Goal: Task Accomplishment & Management: Manage account settings

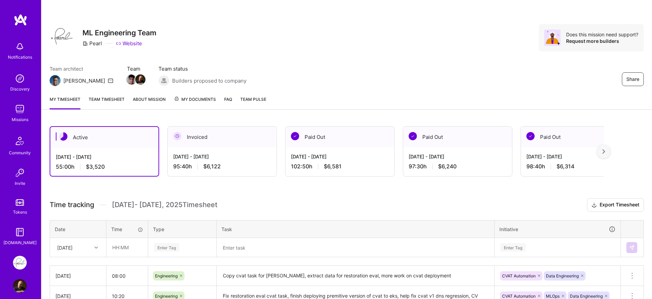
scroll to position [95, 0]
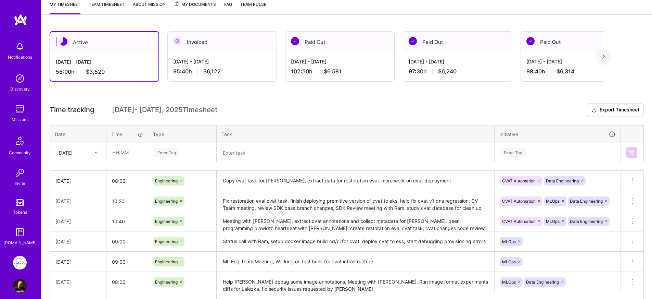
click at [331, 111] on h3 "Time tracking [DATE] - [DATE] Timesheet Export Timesheet" at bounding box center [347, 110] width 594 height 14
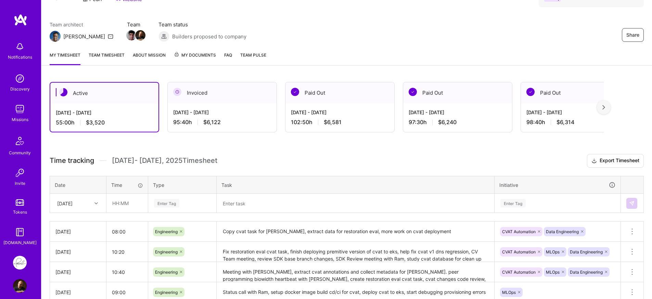
scroll to position [0, 0]
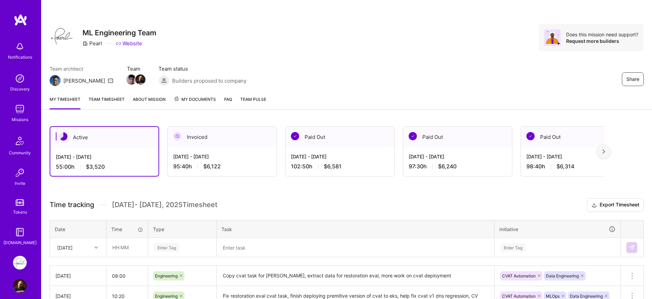
click at [358, 208] on h3 "Time tracking [DATE] - [DATE] Timesheet Export Timesheet" at bounding box center [347, 205] width 594 height 14
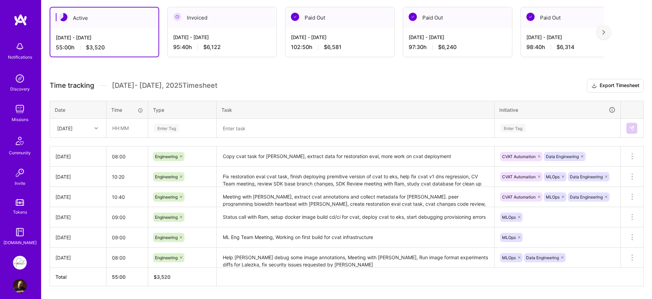
scroll to position [140, 0]
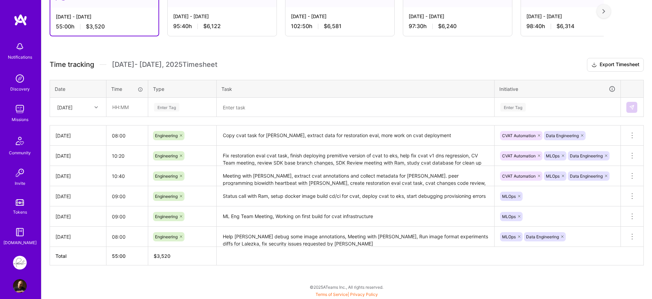
click at [340, 266] on div "Active Aug 16 - Aug 31, 2025 55:00 h $3,520 Invoiced Aug 1 - Aug 15, 2025 95:40…" at bounding box center [346, 138] width 611 height 321
click at [339, 262] on th at bounding box center [430, 256] width 427 height 18
click at [264, 106] on textarea at bounding box center [355, 107] width 276 height 18
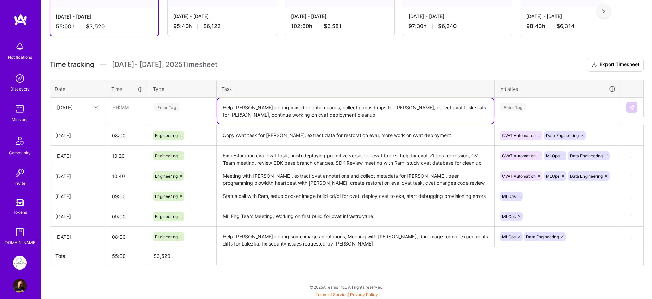
type textarea "Help [PERSON_NAME] debug mixed dentition caries, collect panos bmps for [PERSON…"
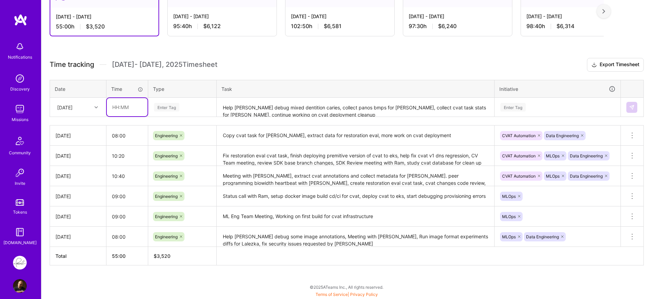
click at [112, 109] on input "text" at bounding box center [127, 107] width 41 height 18
click at [183, 104] on div "Enter Tag" at bounding box center [182, 107] width 58 height 9
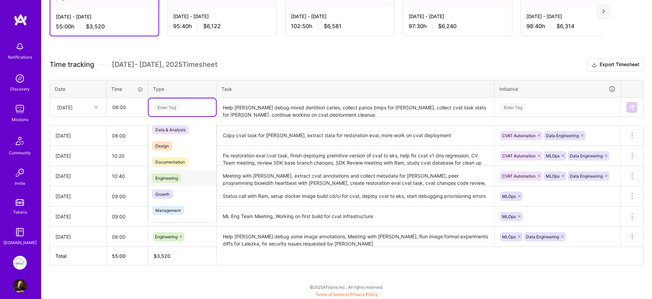
click at [174, 172] on div "Engineering" at bounding box center [182, 178] width 67 height 16
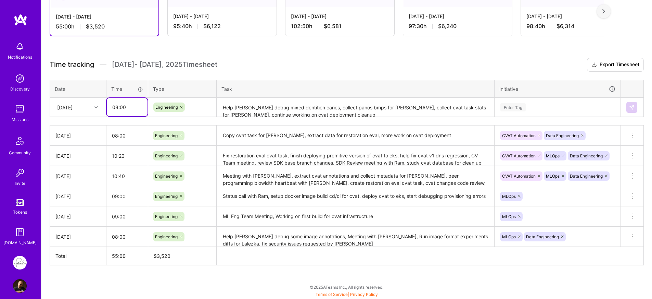
click at [115, 109] on input "08:00" at bounding box center [127, 107] width 41 height 18
click at [120, 108] on input "07:00" at bounding box center [127, 107] width 41 height 18
type input "07:40"
click at [128, 117] on div "Time tracking Aug 16 - Aug 31 , 2025 Timesheet Export Timesheet Date Time Type …" at bounding box center [347, 161] width 594 height 207
click at [104, 109] on div "[DATE]" at bounding box center [77, 107] width 55 height 18
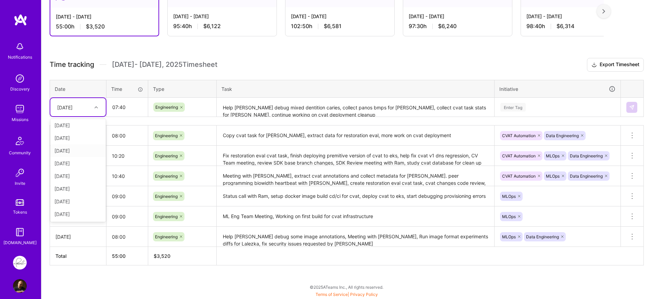
scroll to position [0, 0]
click at [290, 112] on textarea "Help [PERSON_NAME] debug mixed dentition caries, collect panos bmps for [PERSON…" at bounding box center [355, 107] width 276 height 18
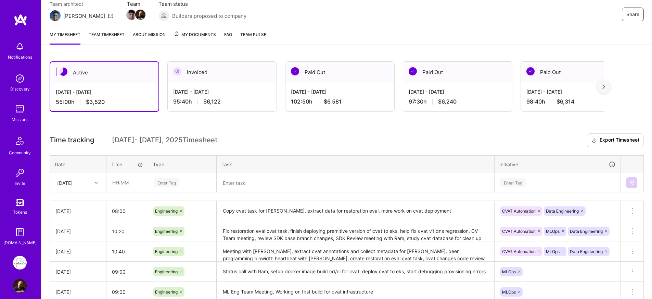
scroll to position [66, 0]
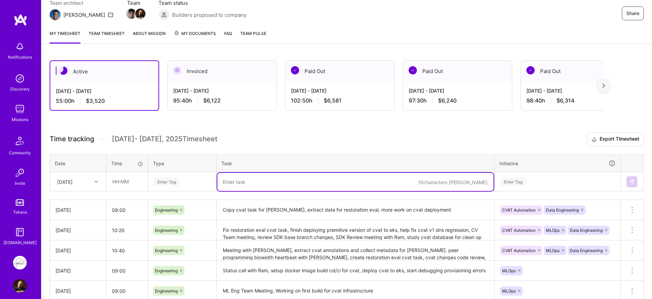
click at [256, 181] on textarea at bounding box center [355, 182] width 276 height 18
paste textarea "Help [PERSON_NAME] debug mixed dentition caries, collect panos bmps for [PERSON…"
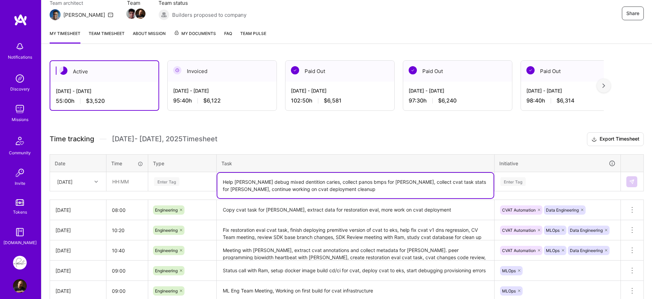
type textarea "Help [PERSON_NAME] debug mixed dentition caries, collect panos bmps for [PERSON…"
click at [240, 142] on h3 "Time tracking [DATE] - [DATE] Timesheet Export Timesheet" at bounding box center [347, 139] width 594 height 14
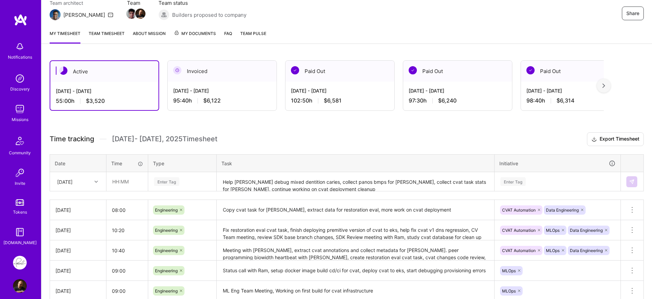
click at [180, 187] on div "Enter Tag" at bounding box center [182, 182] width 67 height 18
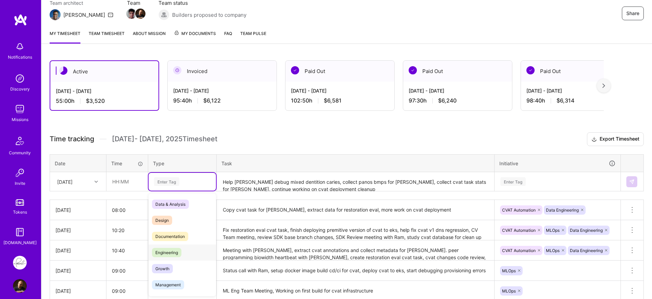
click at [166, 248] on span "Engineering" at bounding box center [166, 252] width 29 height 9
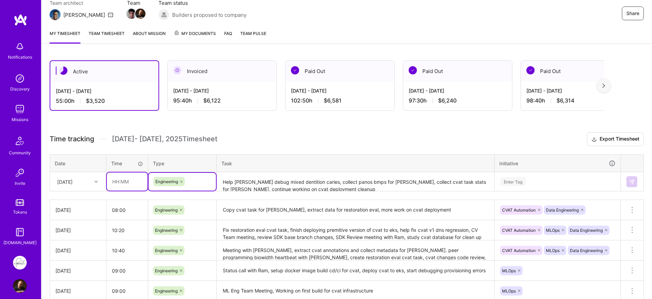
click at [133, 185] on input "text" at bounding box center [127, 181] width 41 height 18
type input "07:40"
click at [137, 156] on th "Time" at bounding box center [127, 163] width 42 height 18
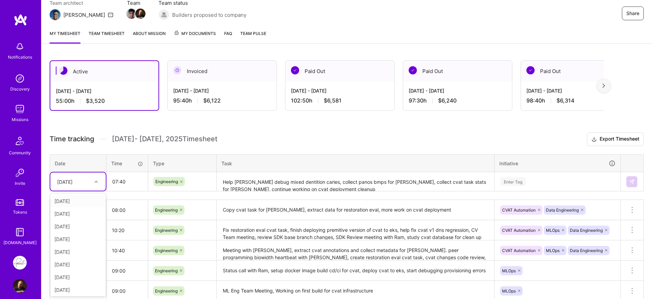
click at [97, 180] on icon at bounding box center [96, 181] width 3 height 3
click at [67, 288] on div "[DATE]" at bounding box center [77, 288] width 55 height 13
click at [291, 139] on h3 "Time tracking [DATE] - [DATE] Timesheet Export Timesheet" at bounding box center [347, 139] width 594 height 14
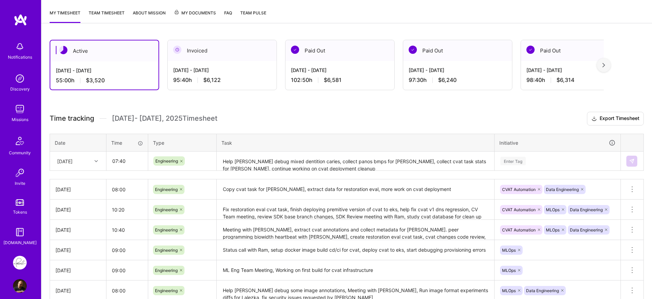
scroll to position [119, 0]
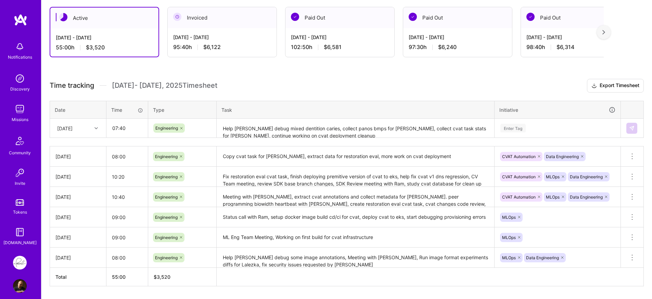
click at [557, 123] on div "Enter Tag" at bounding box center [557, 128] width 125 height 18
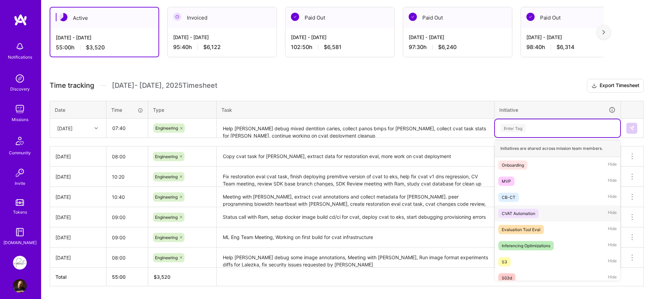
click at [521, 205] on div "CVAT Automation Hide" at bounding box center [557, 213] width 125 height 16
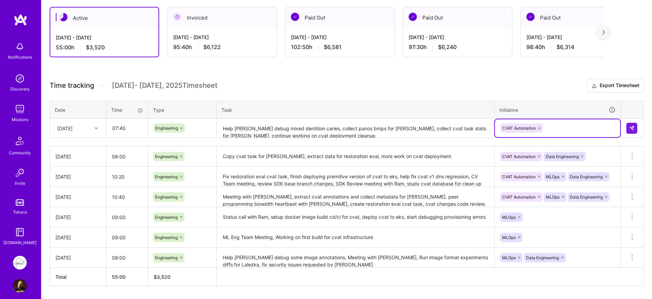
click at [553, 130] on div "CVAT Automation" at bounding box center [558, 128] width 116 height 11
click at [552, 125] on div "CVAT Automation" at bounding box center [558, 128] width 116 height 11
click at [558, 128] on div "CVAT Automation" at bounding box center [558, 128] width 116 height 11
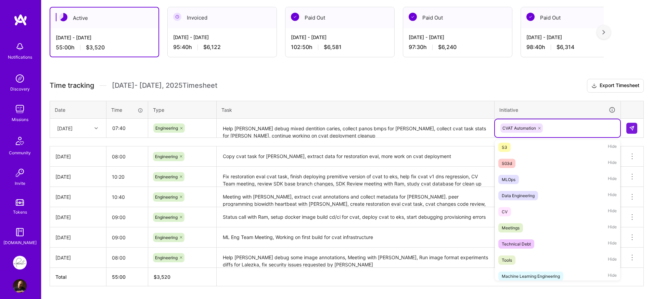
scroll to position [127, 0]
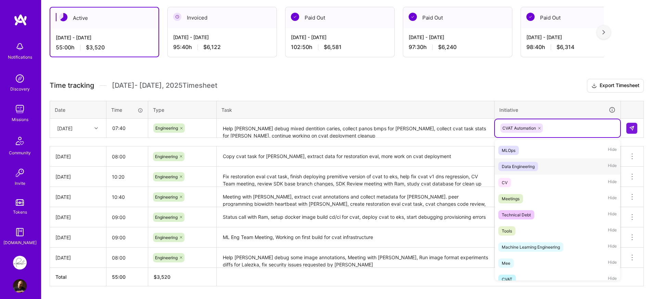
click at [523, 170] on span "Data Engineering" at bounding box center [519, 166] width 40 height 9
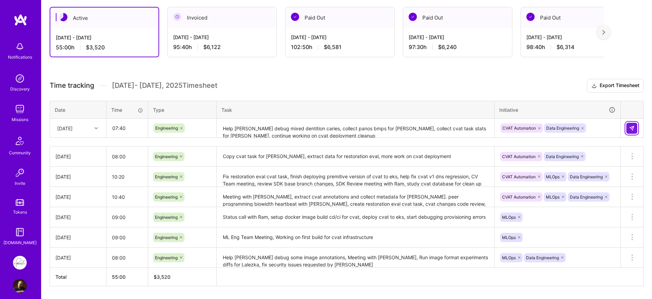
click at [630, 126] on img at bounding box center [631, 127] width 5 height 5
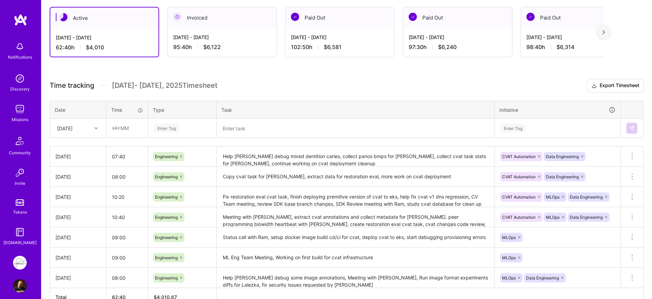
click at [347, 93] on div "Time tracking [DATE] - [DATE] Timesheet Export Timesheet Date Time Type Task In…" at bounding box center [347, 192] width 594 height 227
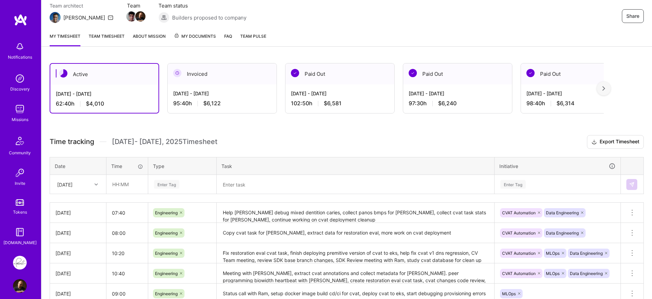
scroll to position [0, 0]
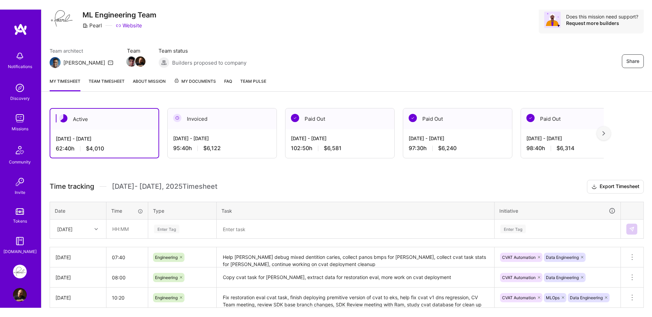
scroll to position [62, 0]
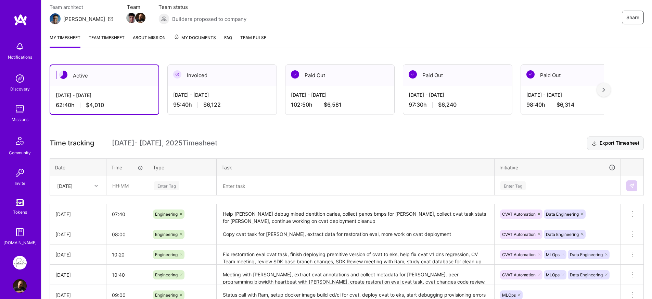
click at [610, 146] on button "Export Timesheet" at bounding box center [615, 143] width 57 height 14
click at [382, 135] on div "Active [DATE] - [DATE] 62:40 h $4,010 Invoiced [DATE] - [DATE] 95:40 h $6,122 P…" at bounding box center [346, 226] width 611 height 341
